Goal: Information Seeking & Learning: Learn about a topic

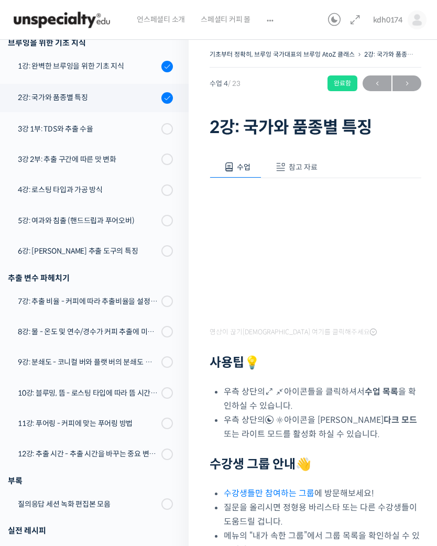
scroll to position [172, 0]
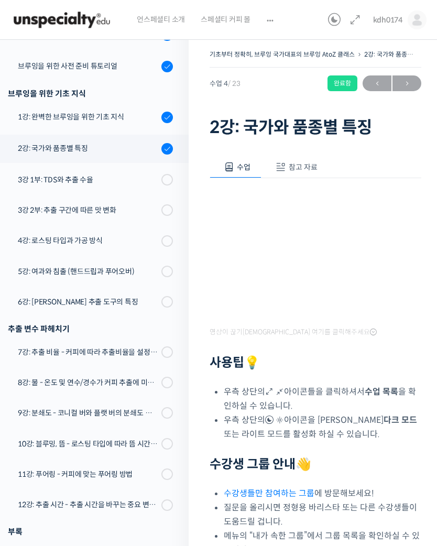
click at [36, 118] on div "1강: 완벽한 브루잉을 위한 기초 지식" at bounding box center [88, 117] width 140 height 12
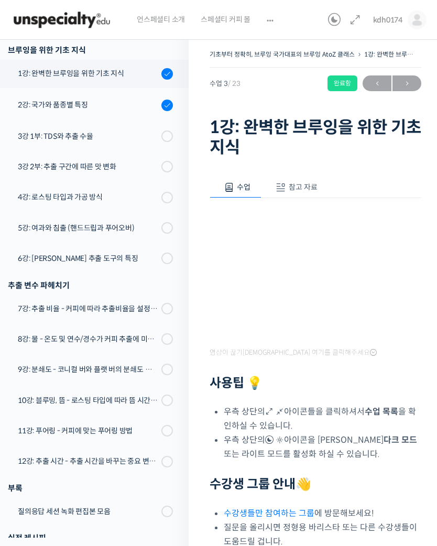
click at [311, 191] on span "참고 자료" at bounding box center [303, 186] width 29 height 9
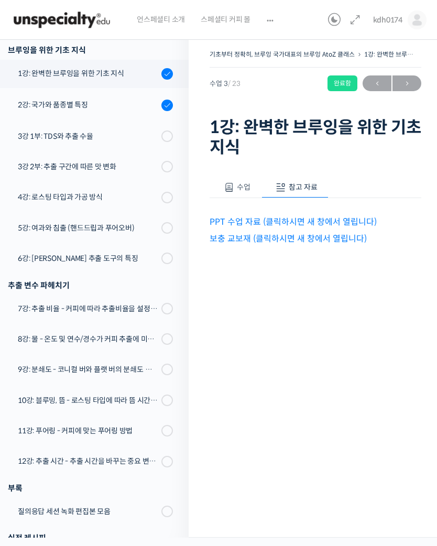
click at [352, 220] on link "PPT 수업 자료 (클릭하시면 새 창에서 열립니다)" at bounding box center [292, 221] width 167 height 11
click at [338, 242] on link "보충 교보재 (클릭하시면 새 창에서 열립니다)" at bounding box center [287, 238] width 157 height 11
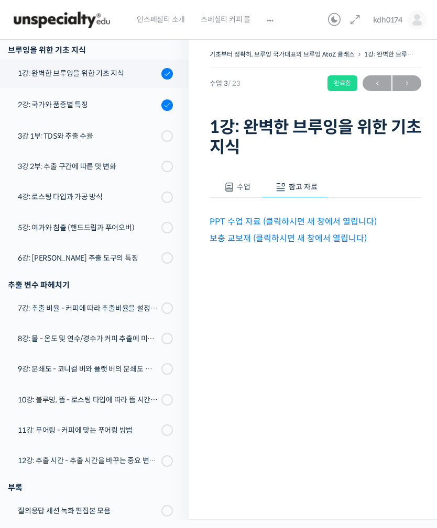
click at [280, 216] on link "PPT 수업 자료 (클릭하시면 새 창에서 열립니다)" at bounding box center [292, 221] width 167 height 11
click at [297, 240] on link "보충 교보재 (클릭하시면 새 창에서 열립니다)" at bounding box center [287, 238] width 157 height 11
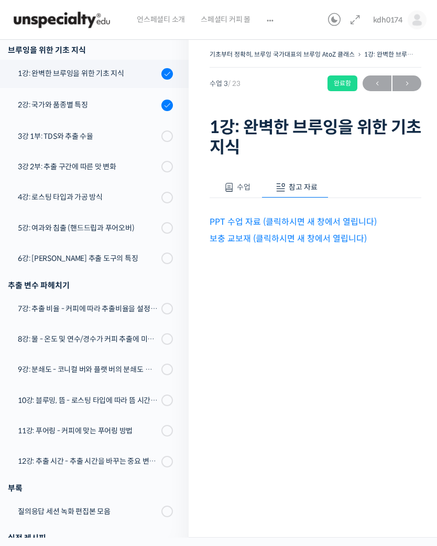
click at [106, 107] on div "2강: 국가와 품종별 특징" at bounding box center [88, 105] width 140 height 12
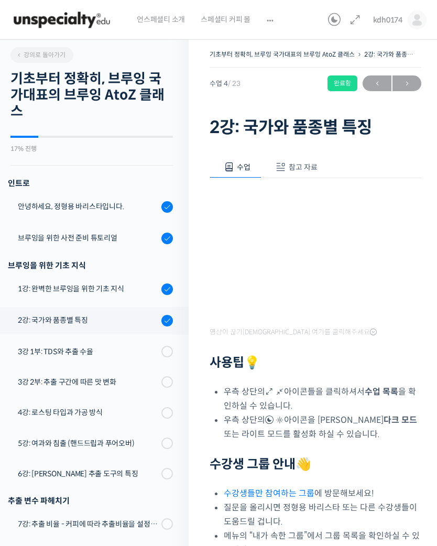
scroll to position [266, 0]
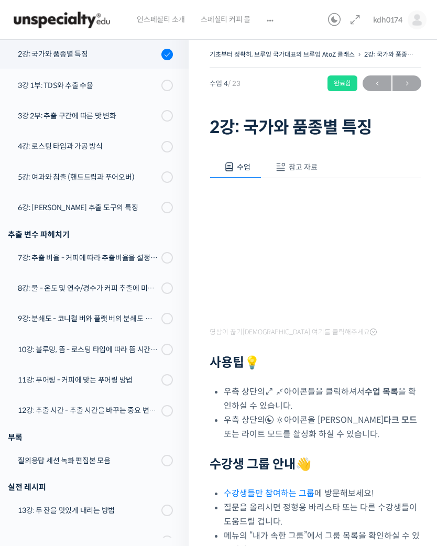
click at [306, 165] on span "참고 자료" at bounding box center [303, 166] width 29 height 9
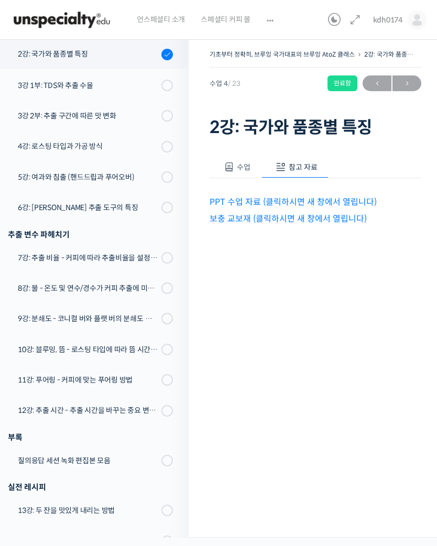
click at [311, 197] on link "PPT 수업 자료 (클릭하시면 새 창에서 열립니다)" at bounding box center [292, 201] width 167 height 11
click at [332, 219] on link "보충 교보재 (클릭하시면 새 창에서 열립니다)" at bounding box center [287, 218] width 157 height 11
click at [88, 77] on link "3강 1부: TDS와 추출 수율" at bounding box center [92, 85] width 194 height 27
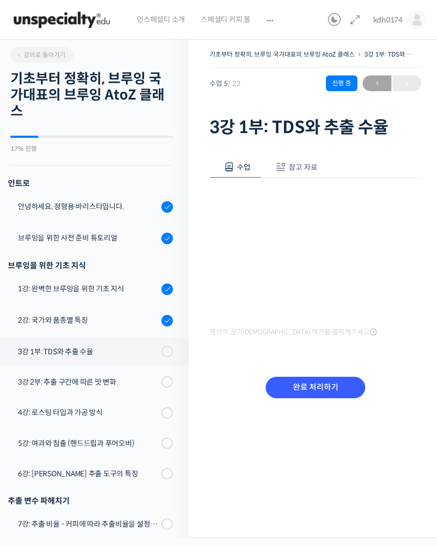
scroll to position [297, 0]
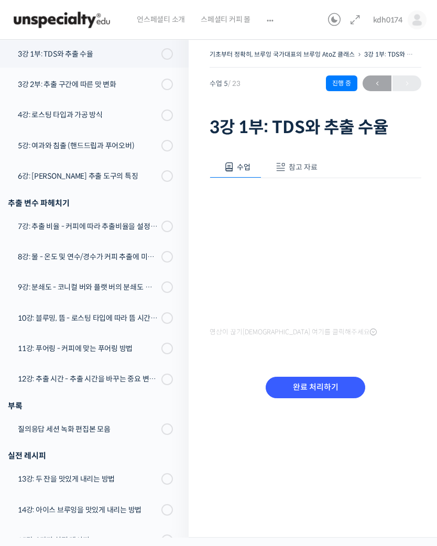
click at [306, 167] on span "참고 자료" at bounding box center [303, 166] width 29 height 9
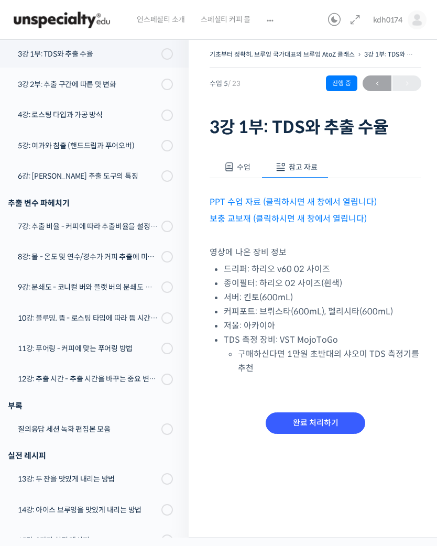
click at [317, 197] on link "PPT 수업 자료 (클릭하시면 새 창에서 열립니다)" at bounding box center [292, 201] width 167 height 11
click at [328, 219] on link "보충 교보재 (클릭하시면 새 창에서 열립니다)" at bounding box center [287, 218] width 157 height 11
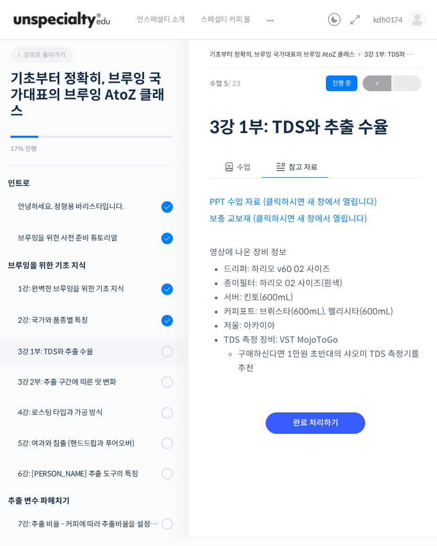
scroll to position [0, 0]
click at [25, 243] on div "브루잉을 위한 사전 준비 튜토리얼" at bounding box center [88, 238] width 140 height 12
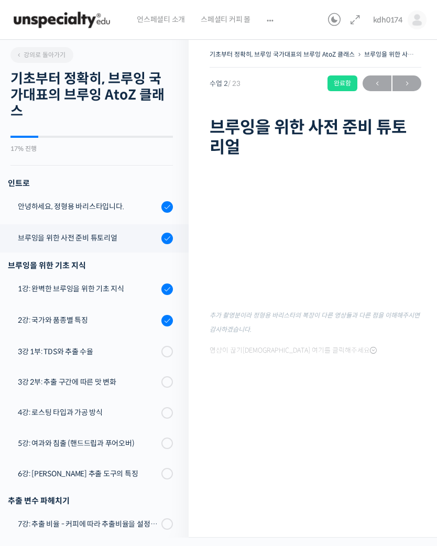
click at [39, 208] on div "안녕하세요, 정형용 바리스타입니다." at bounding box center [88, 207] width 140 height 12
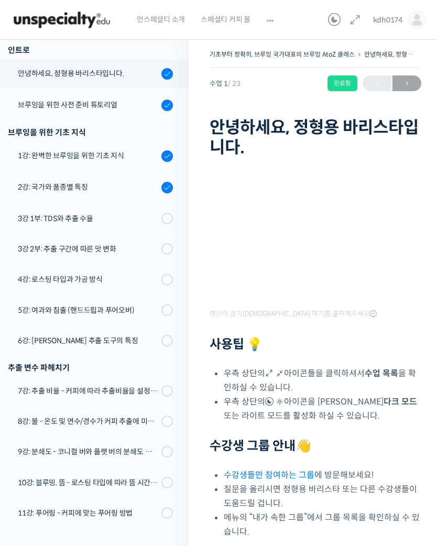
click at [28, 260] on link "3강 2부: 추출 구간에 따른 맛 변화" at bounding box center [92, 248] width 194 height 27
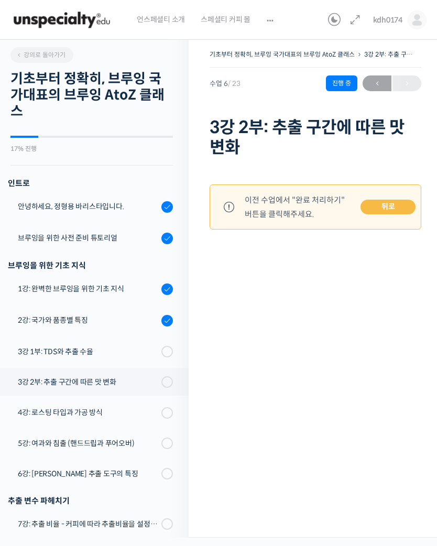
click at [79, 293] on div "1강: 완벽한 브루잉을 위한 기초 지식" at bounding box center [88, 289] width 140 height 12
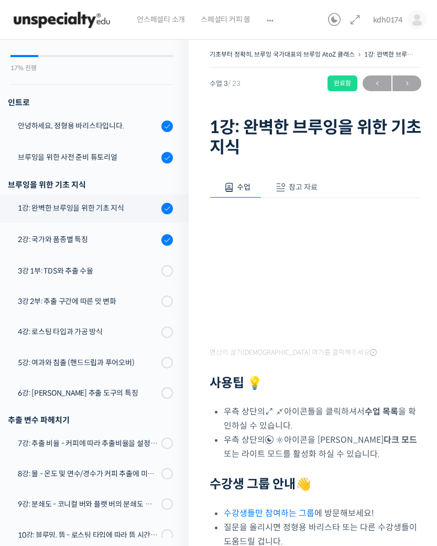
scroll to position [73, 0]
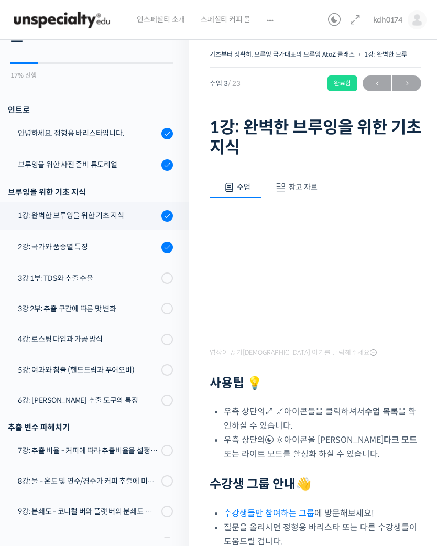
click at [36, 254] on link "2강: 국가와 품종별 특징" at bounding box center [92, 247] width 194 height 28
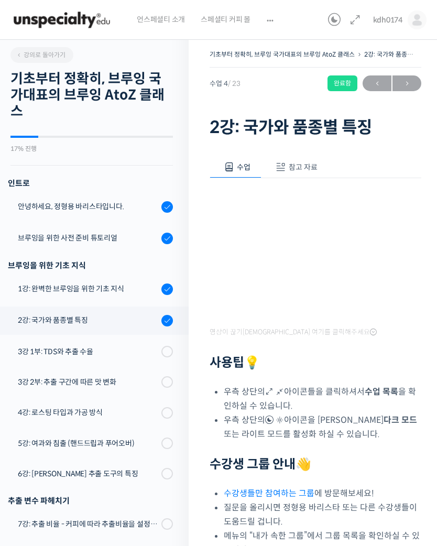
scroll to position [266, 0]
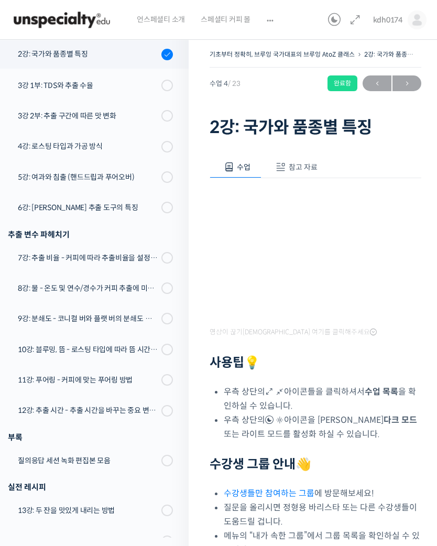
click at [19, 94] on link "3강 1부: TDS와 추출 수율" at bounding box center [92, 85] width 194 height 27
